Goal: Task Accomplishment & Management: Manage account settings

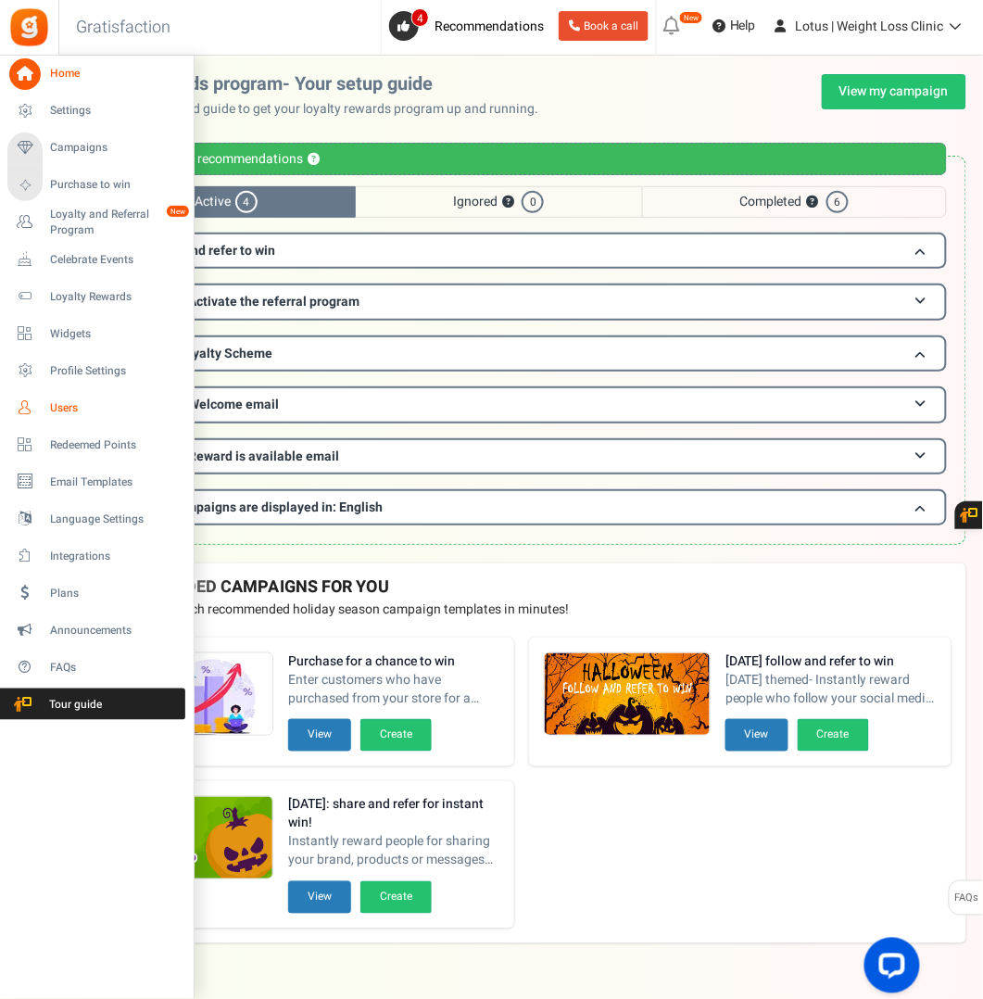
click at [64, 402] on span "Users" at bounding box center [115, 408] width 130 height 16
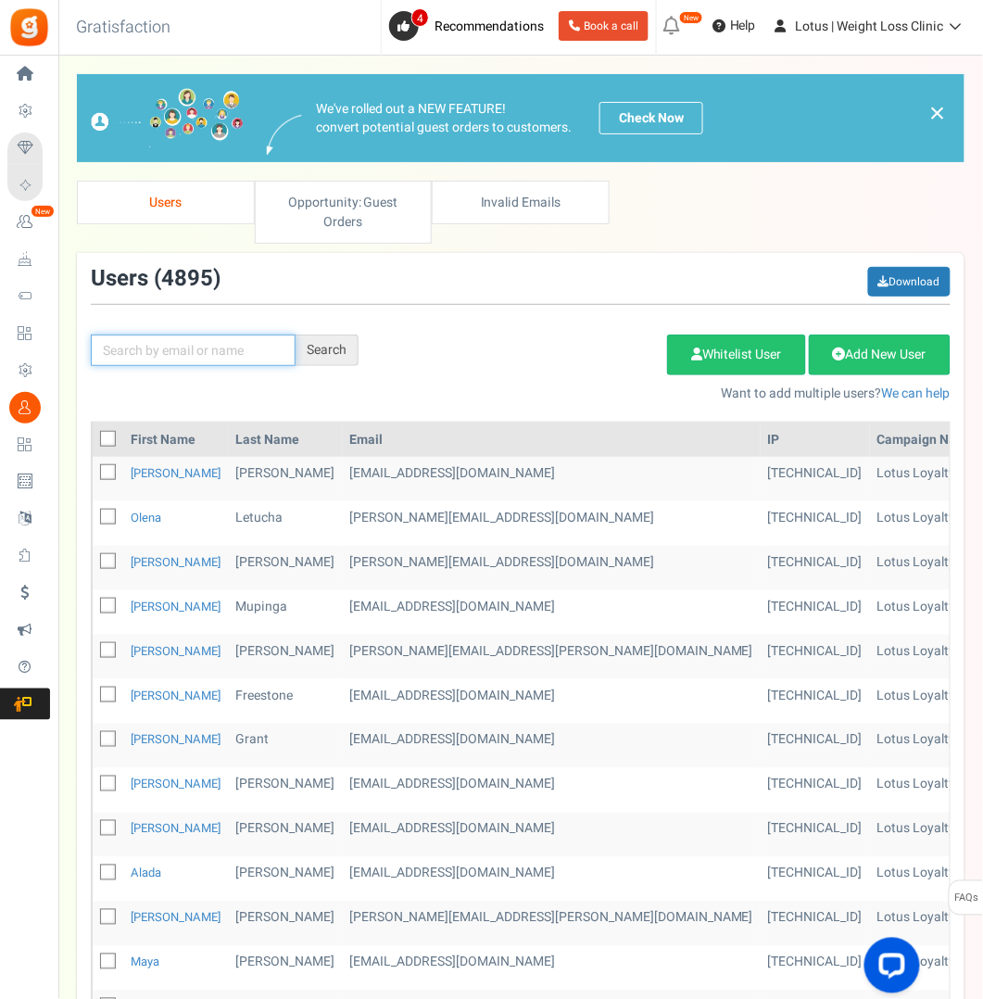
click at [224, 350] on input "text" at bounding box center [193, 349] width 205 height 31
paste input "[EMAIL_ADDRESS][DOMAIN_NAME]"
type input "[EMAIL_ADDRESS][DOMAIN_NAME]"
click at [321, 345] on div "Search" at bounding box center [327, 349] width 63 height 31
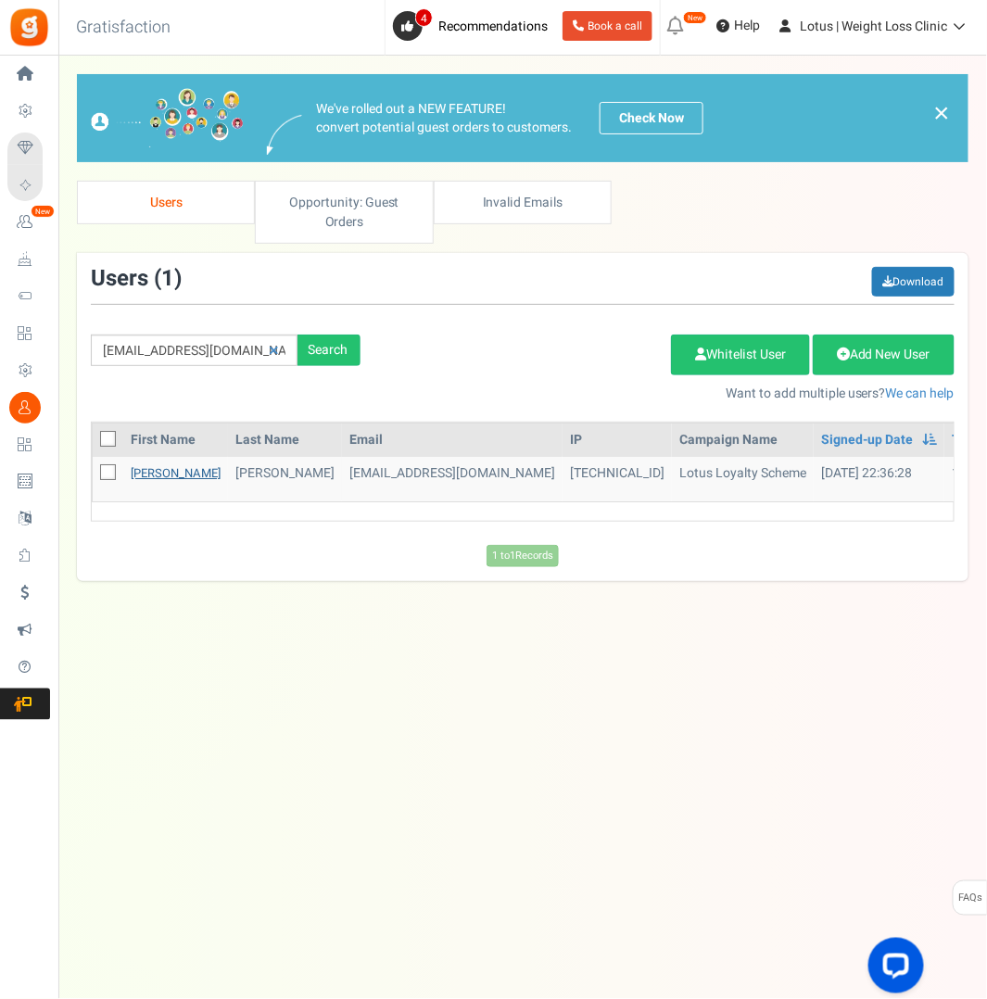
click at [147, 467] on link "[PERSON_NAME]" at bounding box center [176, 473] width 90 height 18
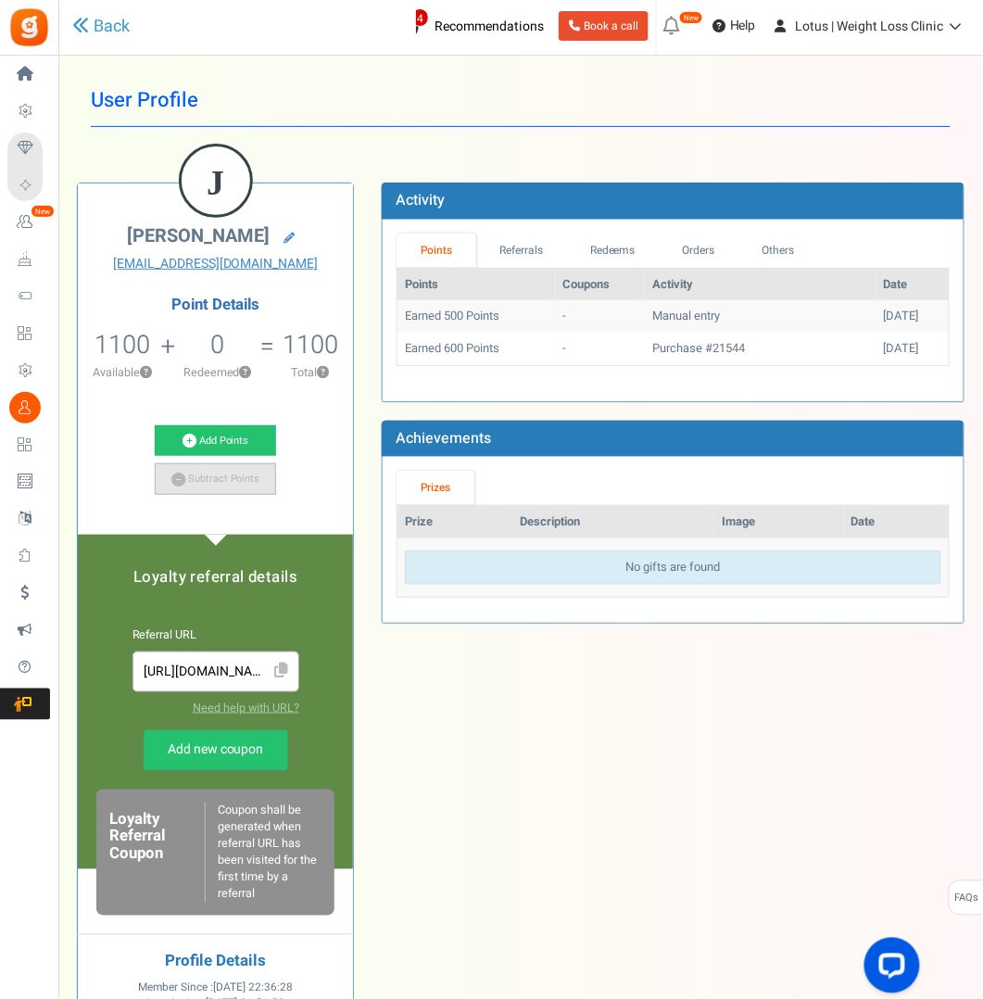
click at [180, 472] on icon at bounding box center [178, 479] width 14 height 14
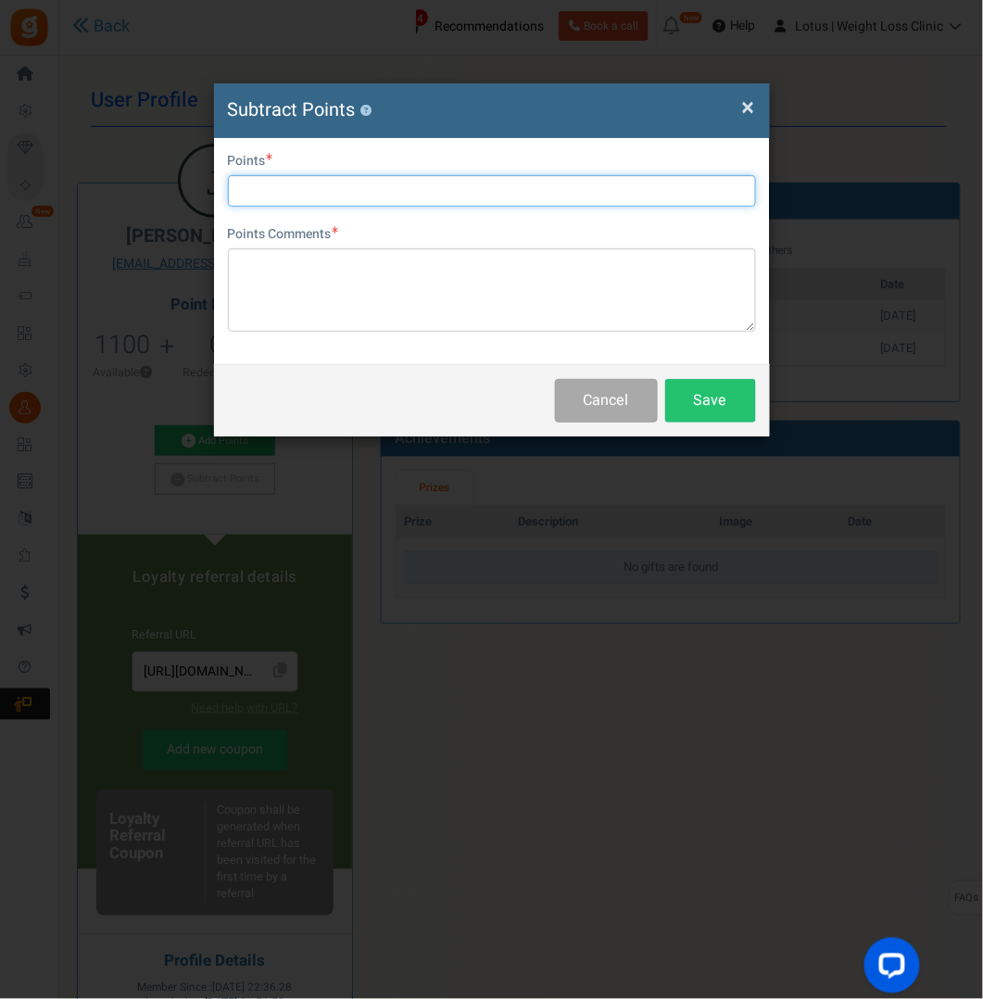
click at [287, 201] on input "text" at bounding box center [492, 190] width 528 height 31
type input "500"
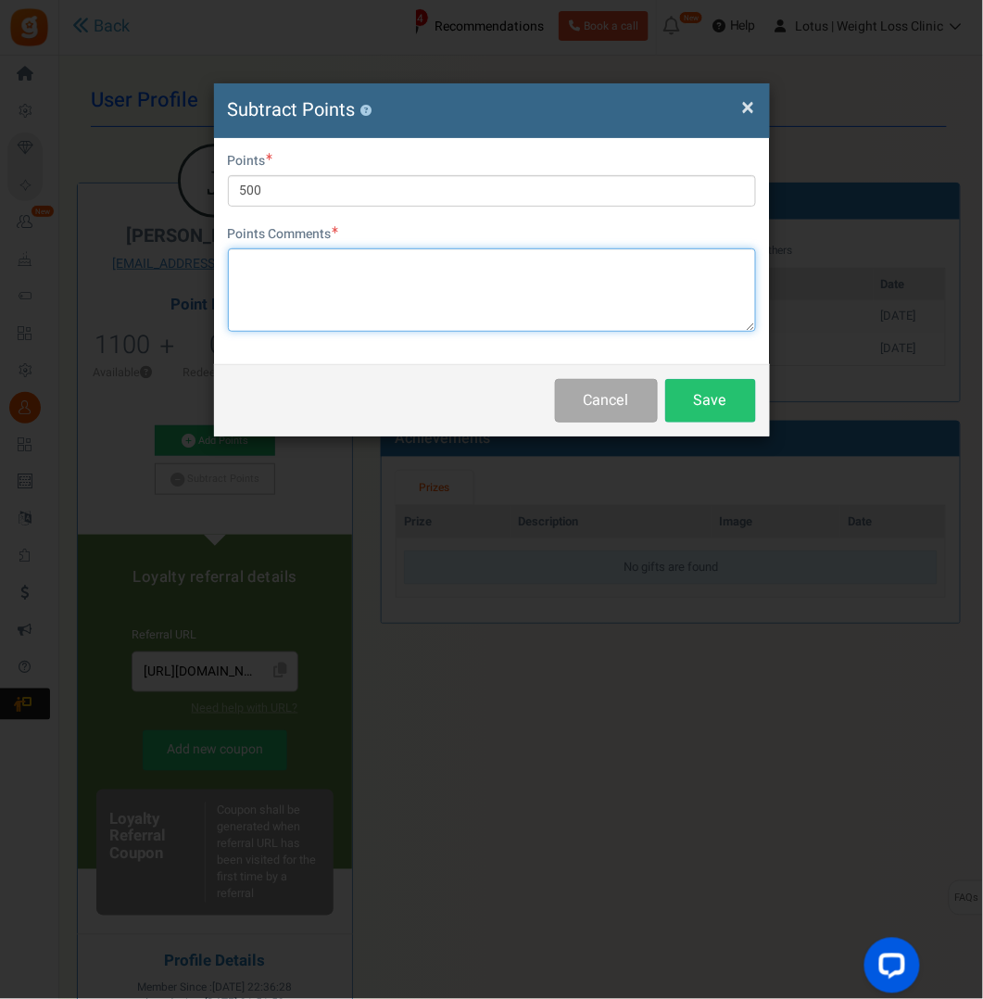
click at [287, 263] on textarea at bounding box center [492, 289] width 528 height 83
type textarea "Requested a refund in place of credit"
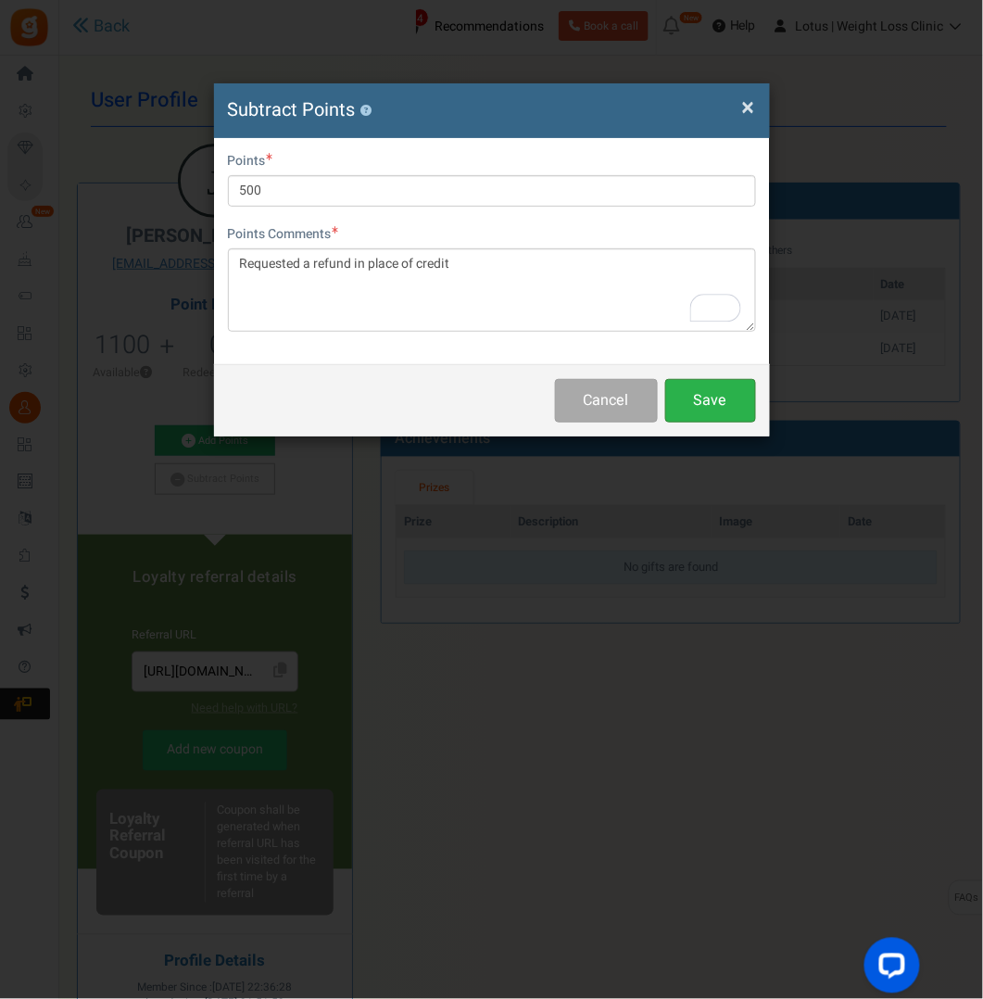
click at [696, 399] on button "Save" at bounding box center [710, 401] width 91 height 44
click at [748, 112] on span "×" at bounding box center [748, 107] width 13 height 35
